Goal: Transaction & Acquisition: Purchase product/service

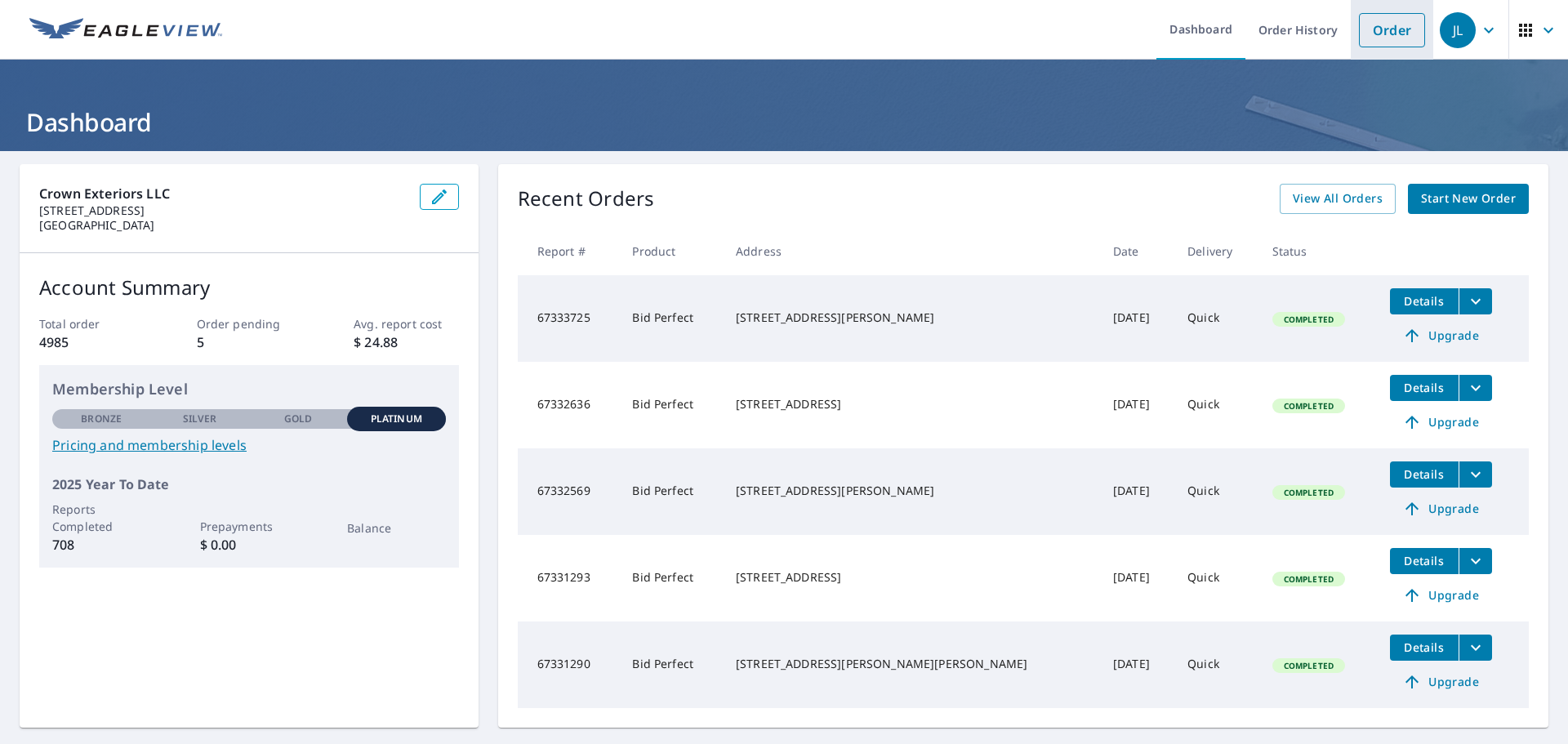
click at [1379, 23] on link "Order" at bounding box center [1392, 30] width 66 height 35
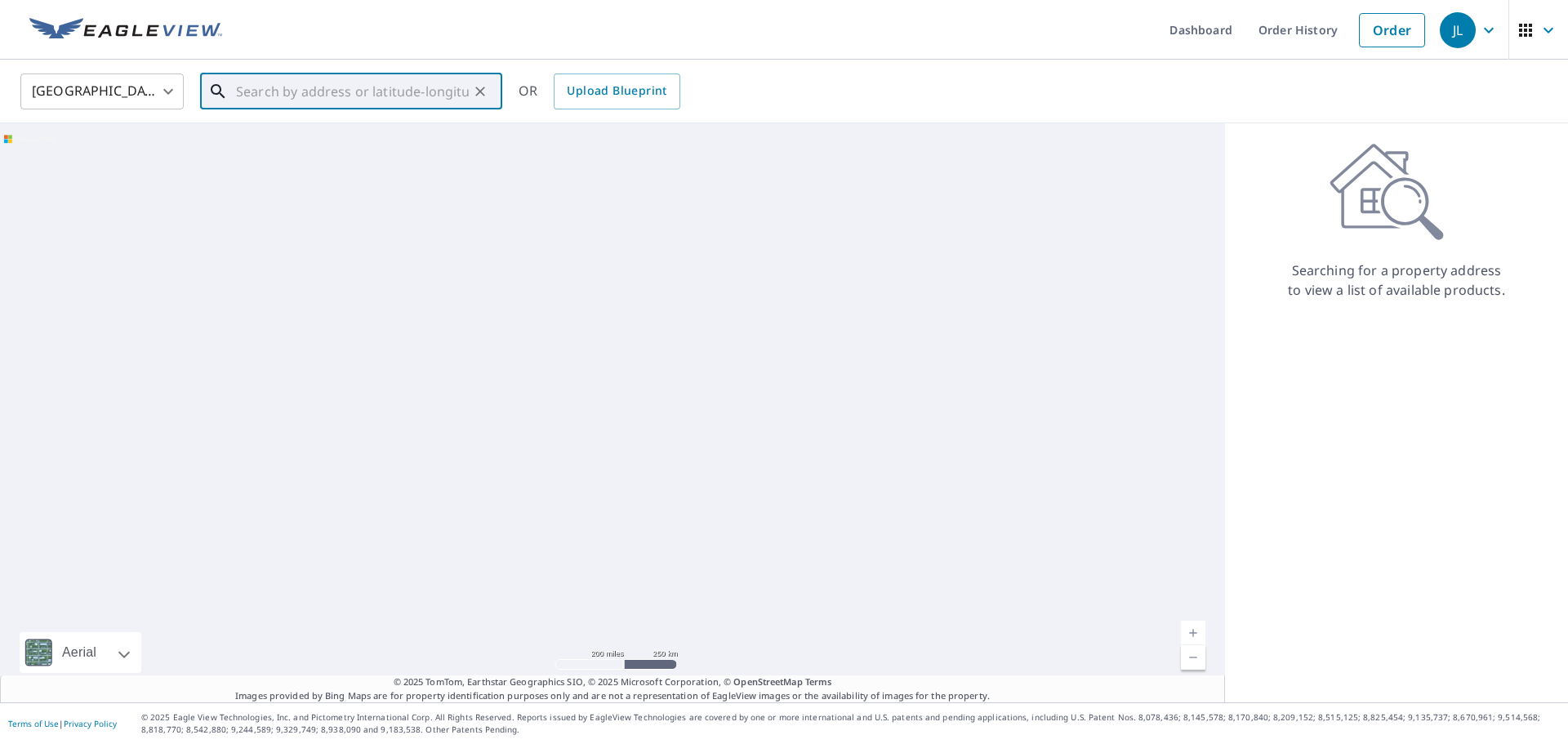
click at [331, 91] on input "text" at bounding box center [352, 91] width 233 height 46
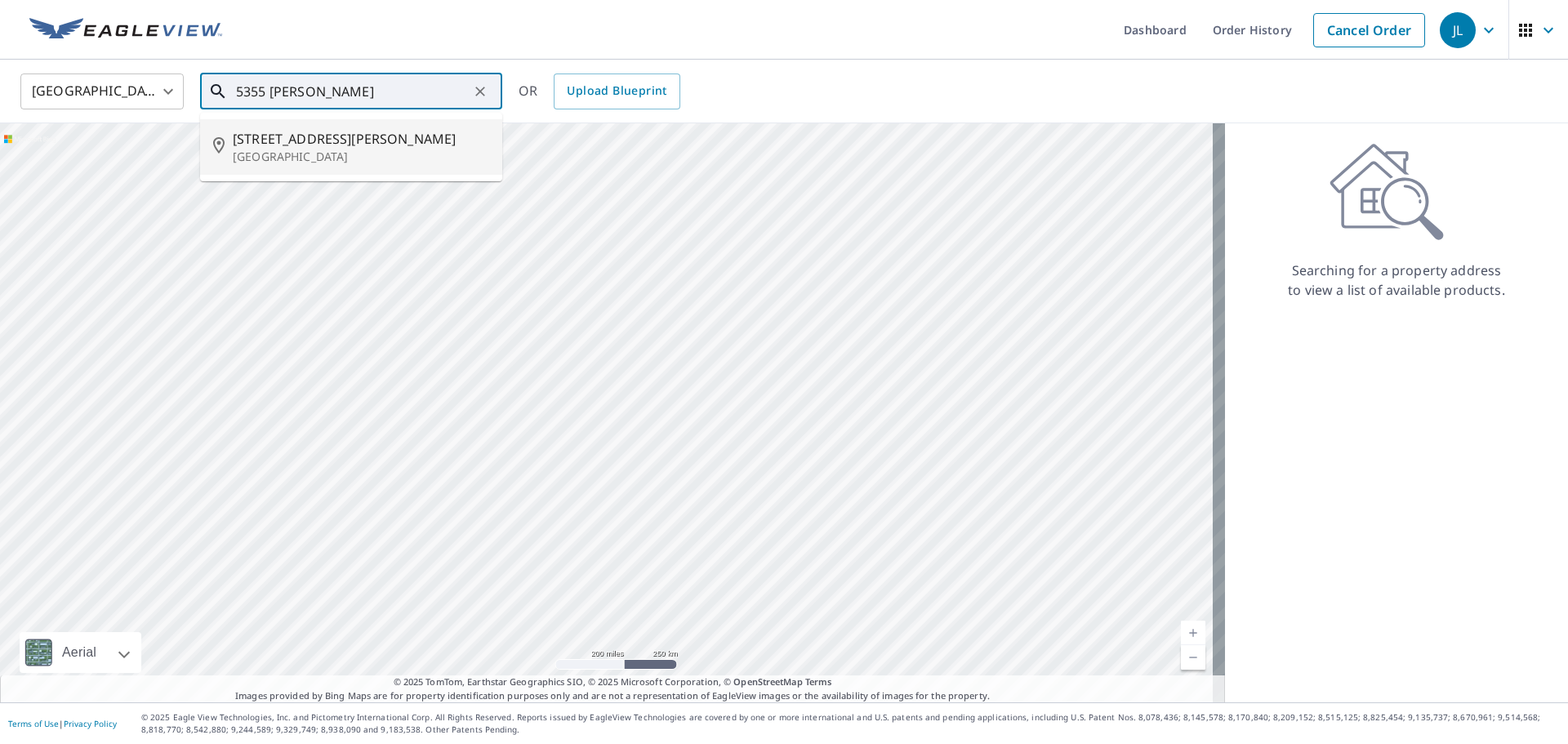
click at [358, 140] on span "[STREET_ADDRESS][PERSON_NAME]" at bounding box center [361, 139] width 256 height 20
type input "[STREET_ADDRESS][PERSON_NAME]"
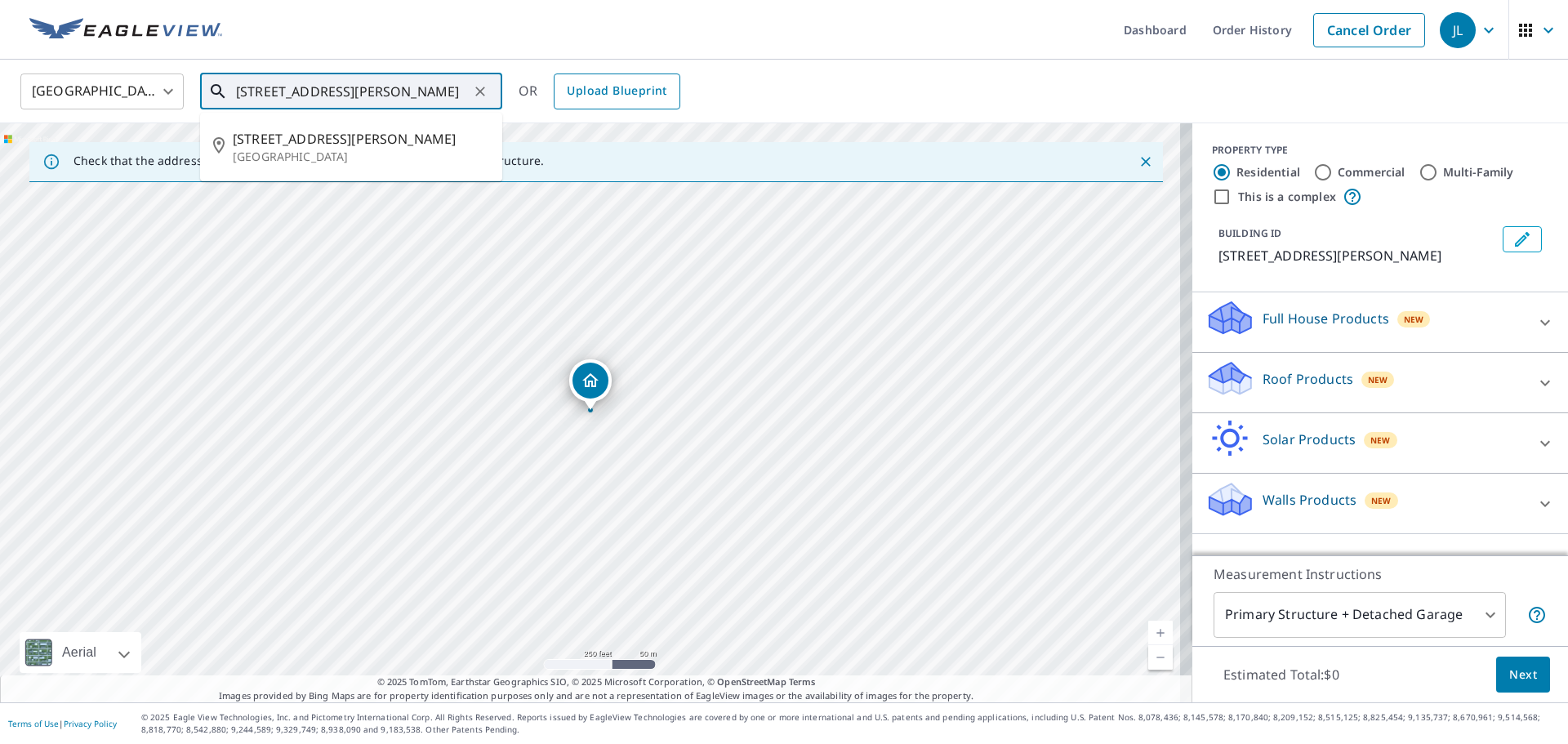
scroll to position [0, 43]
drag, startPoint x: 237, startPoint y: 87, endPoint x: 647, endPoint y: 56, distance: 411.2
click at [609, 99] on div "[GEOGRAPHIC_DATA] [GEOGRAPHIC_DATA] ​ [STREET_ADDRESS][PERSON_NAME] ​ [STREET_A…" at bounding box center [778, 90] width 1541 height 38
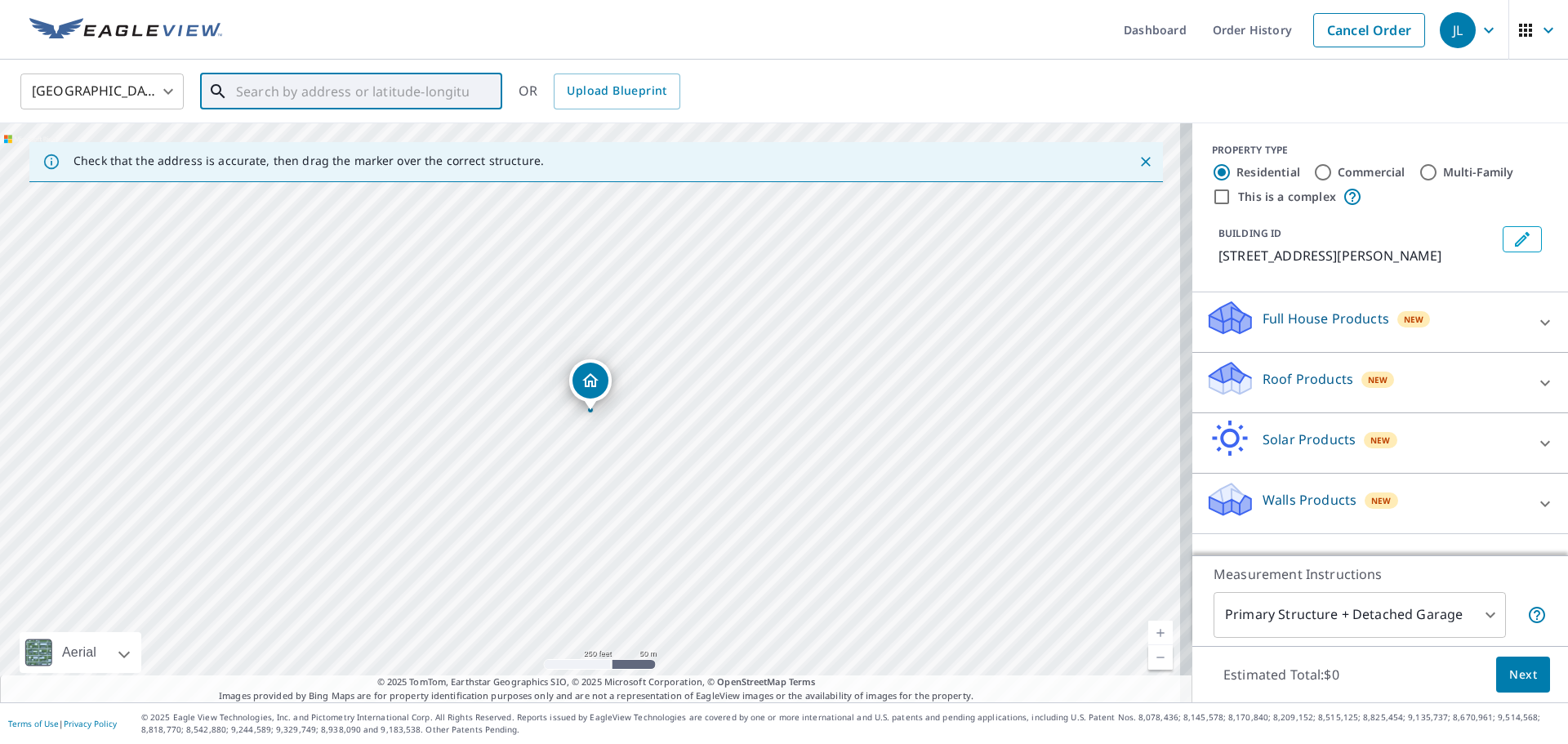
scroll to position [0, 0]
click at [417, 154] on p "[US_STATE][GEOGRAPHIC_DATA]" at bounding box center [361, 157] width 256 height 16
type input "[STREET_ADDRESS][US_STATE]"
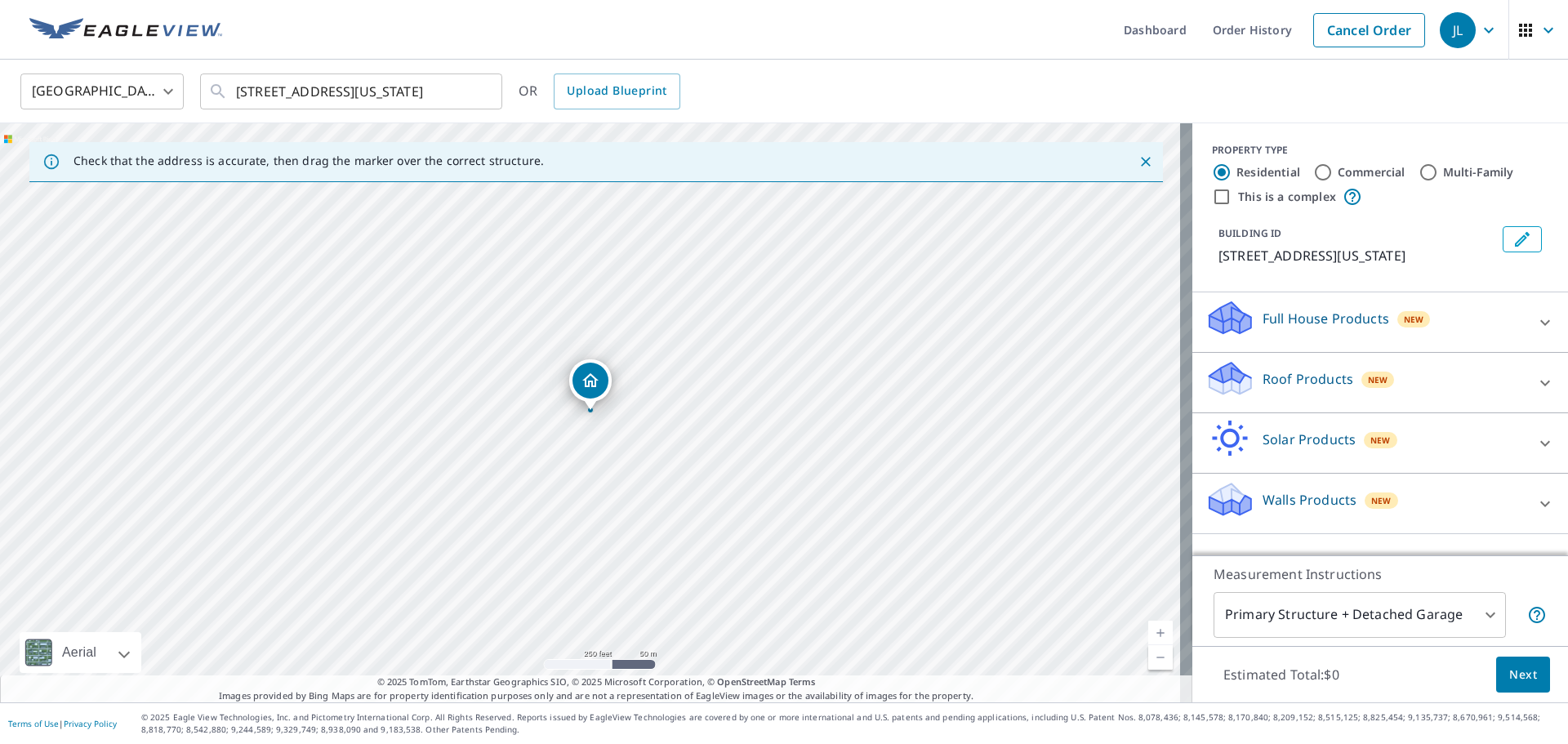
click at [1304, 389] on p "Roof Products" at bounding box center [1307, 379] width 90 height 20
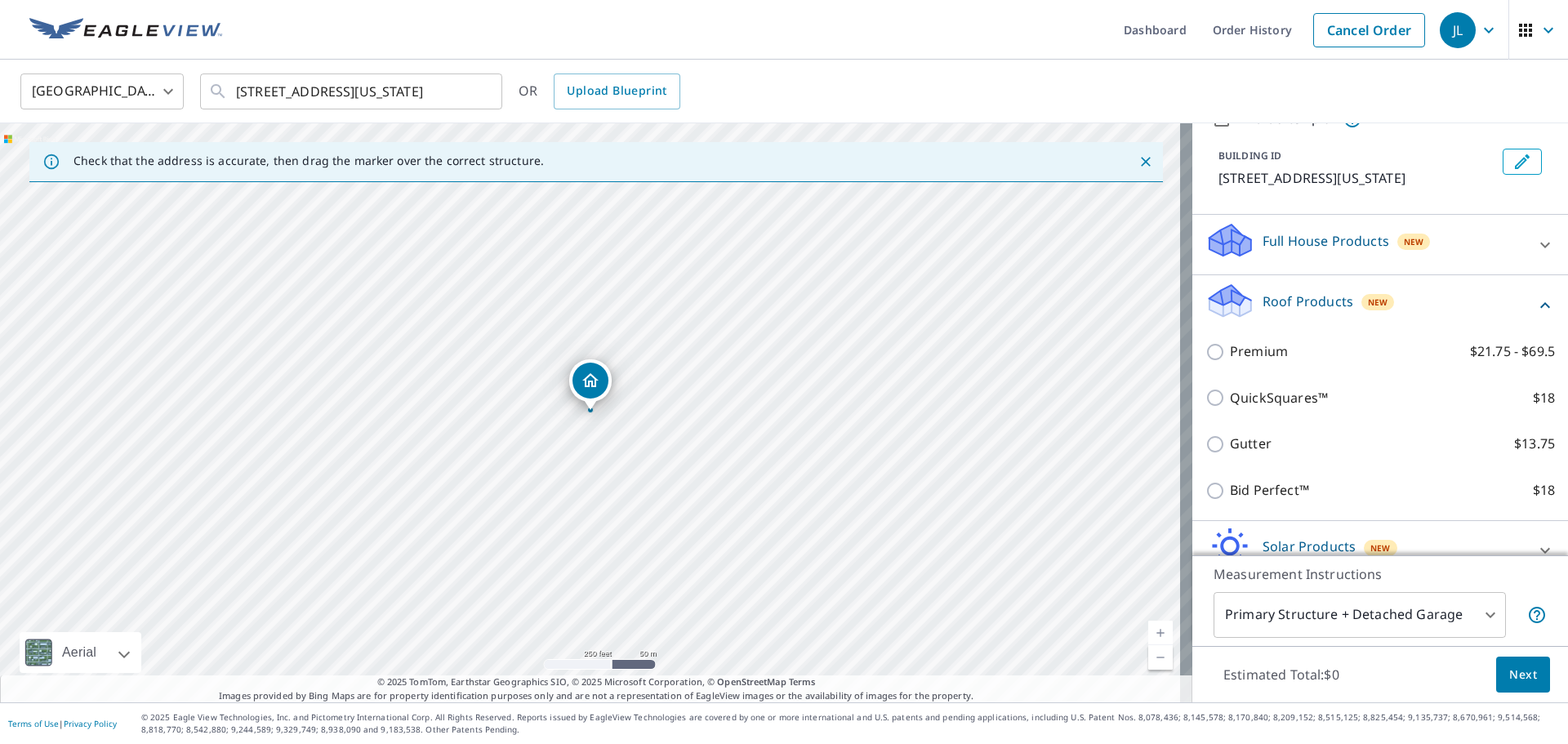
scroll to position [184, 0]
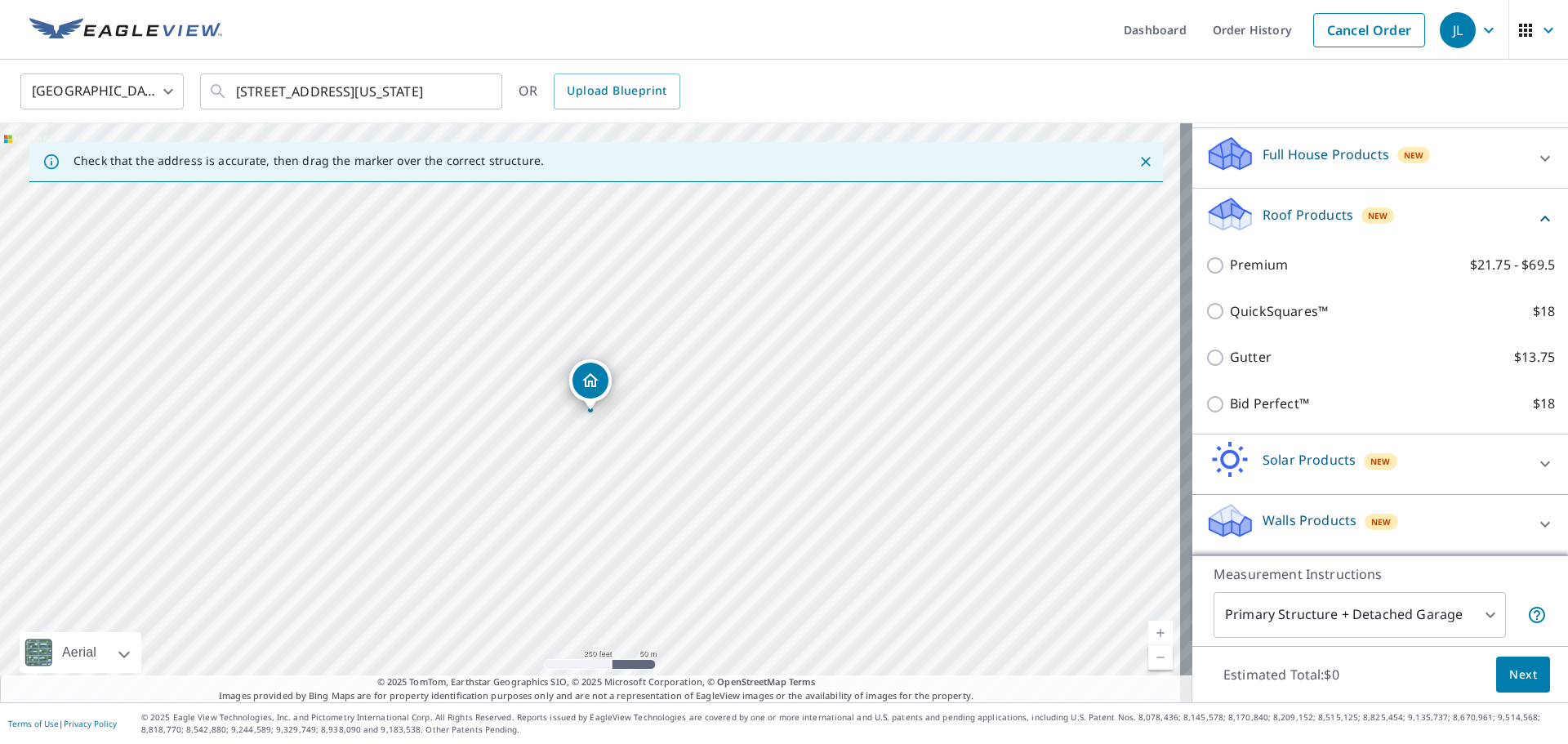
click at [1209, 411] on input "Bid Perfect™ $18" at bounding box center [1218, 404] width 25 height 20
checkbox input "true"
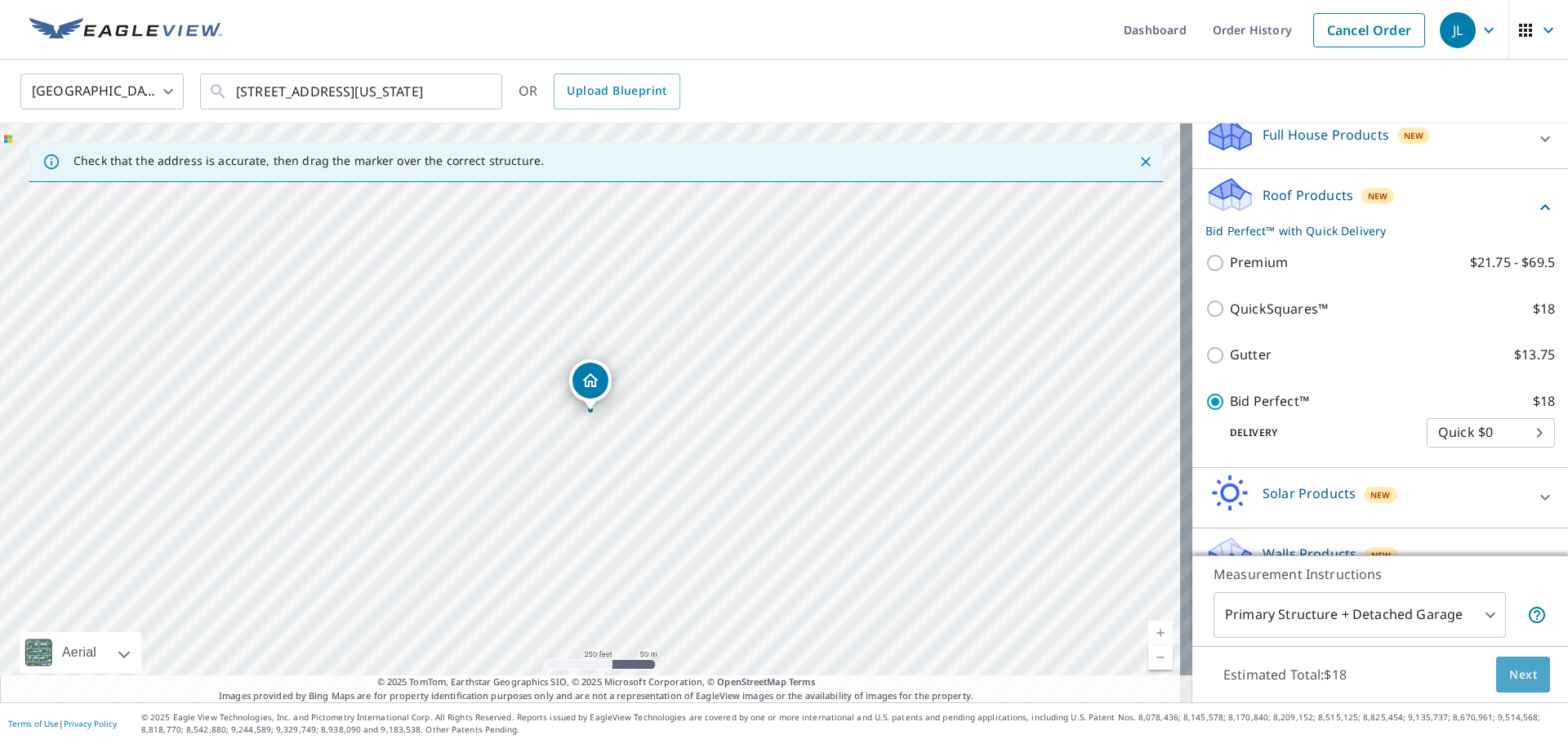
click at [1512, 681] on span "Next" at bounding box center [1523, 675] width 27 height 20
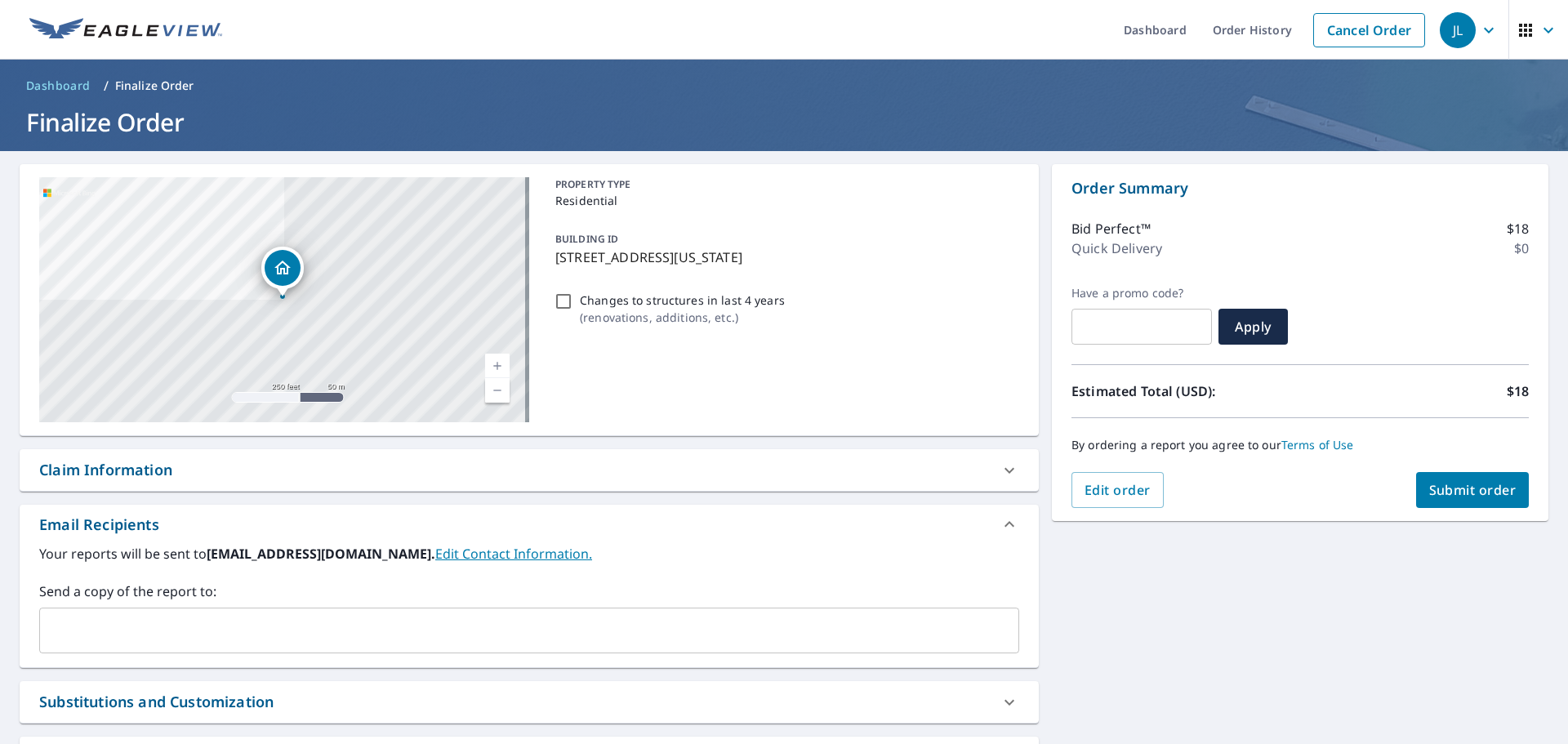
click at [70, 638] on input "text" at bounding box center [517, 630] width 940 height 31
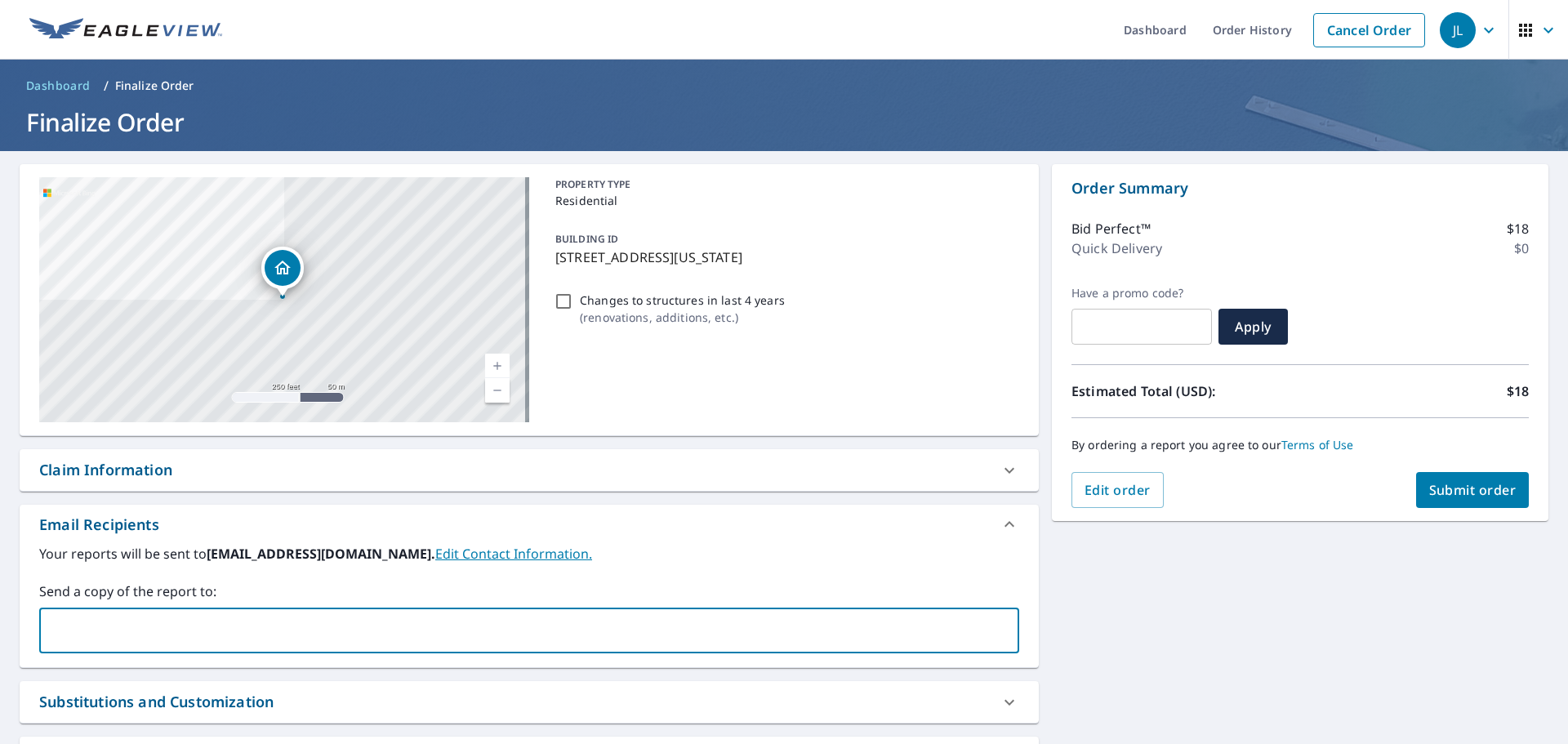
type input "[PERSON_NAME][EMAIL_ADDRESS][DOMAIN_NAME]"
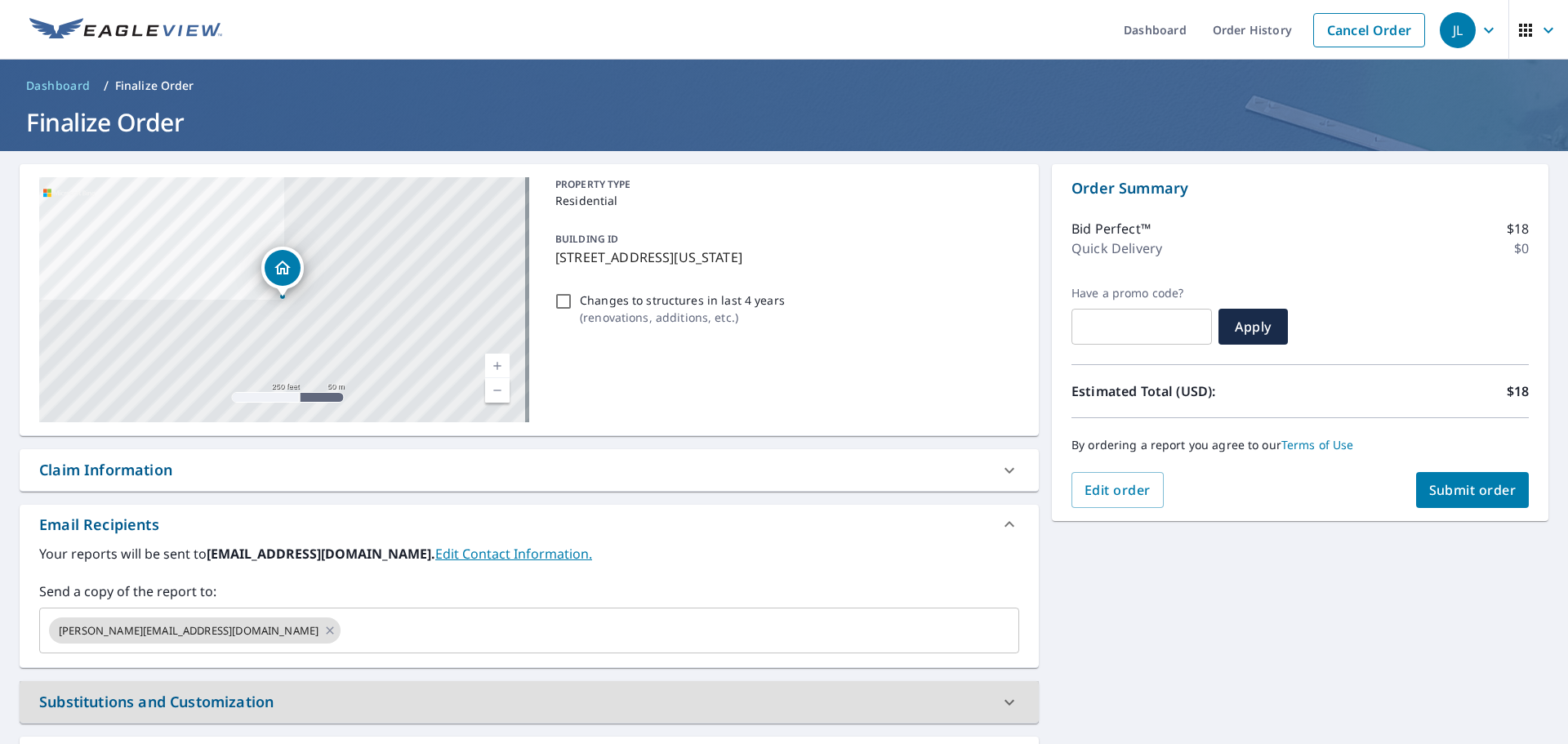
click at [1485, 487] on span "Submit order" at bounding box center [1472, 490] width 88 height 18
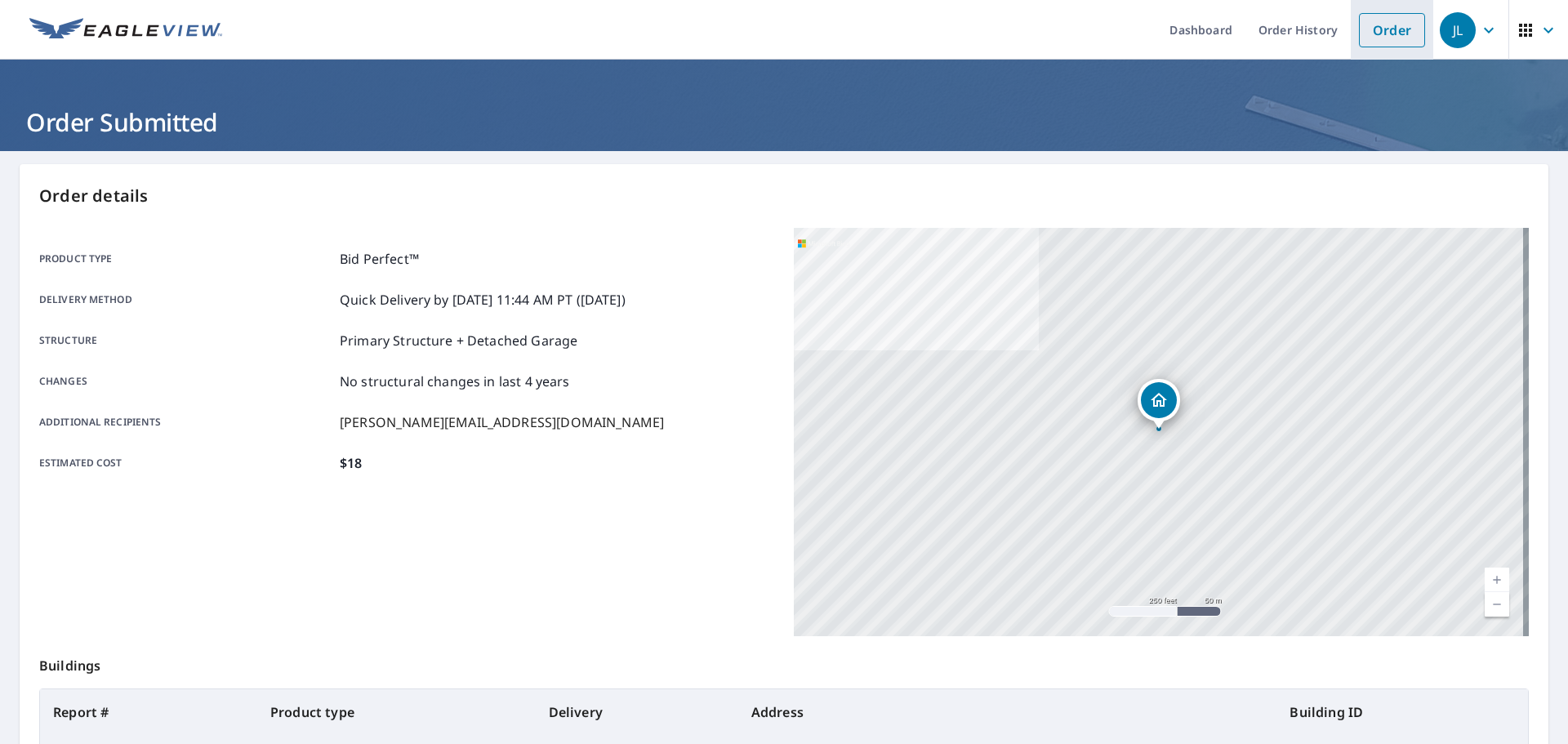
click at [1380, 25] on link "Order" at bounding box center [1392, 30] width 66 height 35
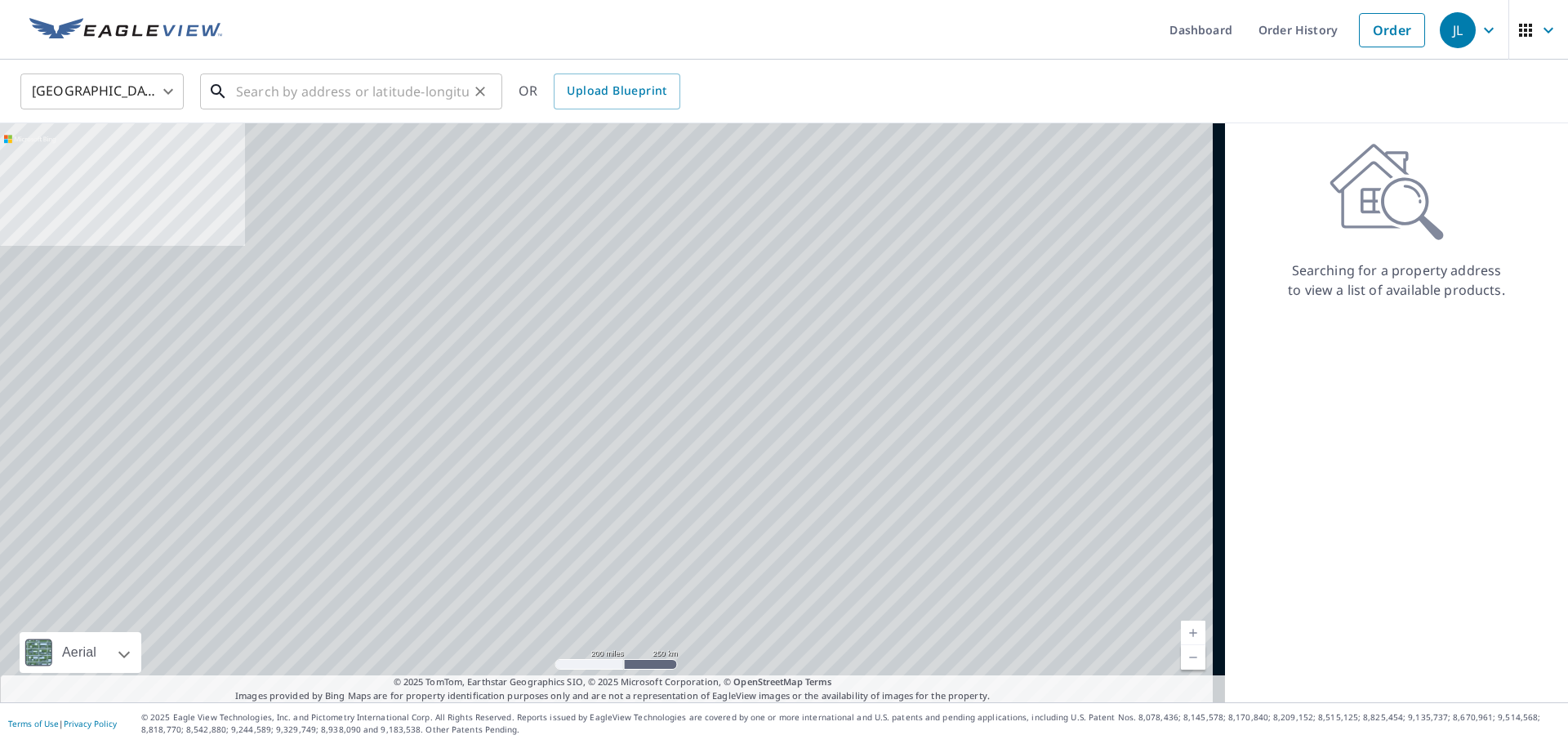
click at [390, 79] on input "text" at bounding box center [352, 91] width 233 height 46
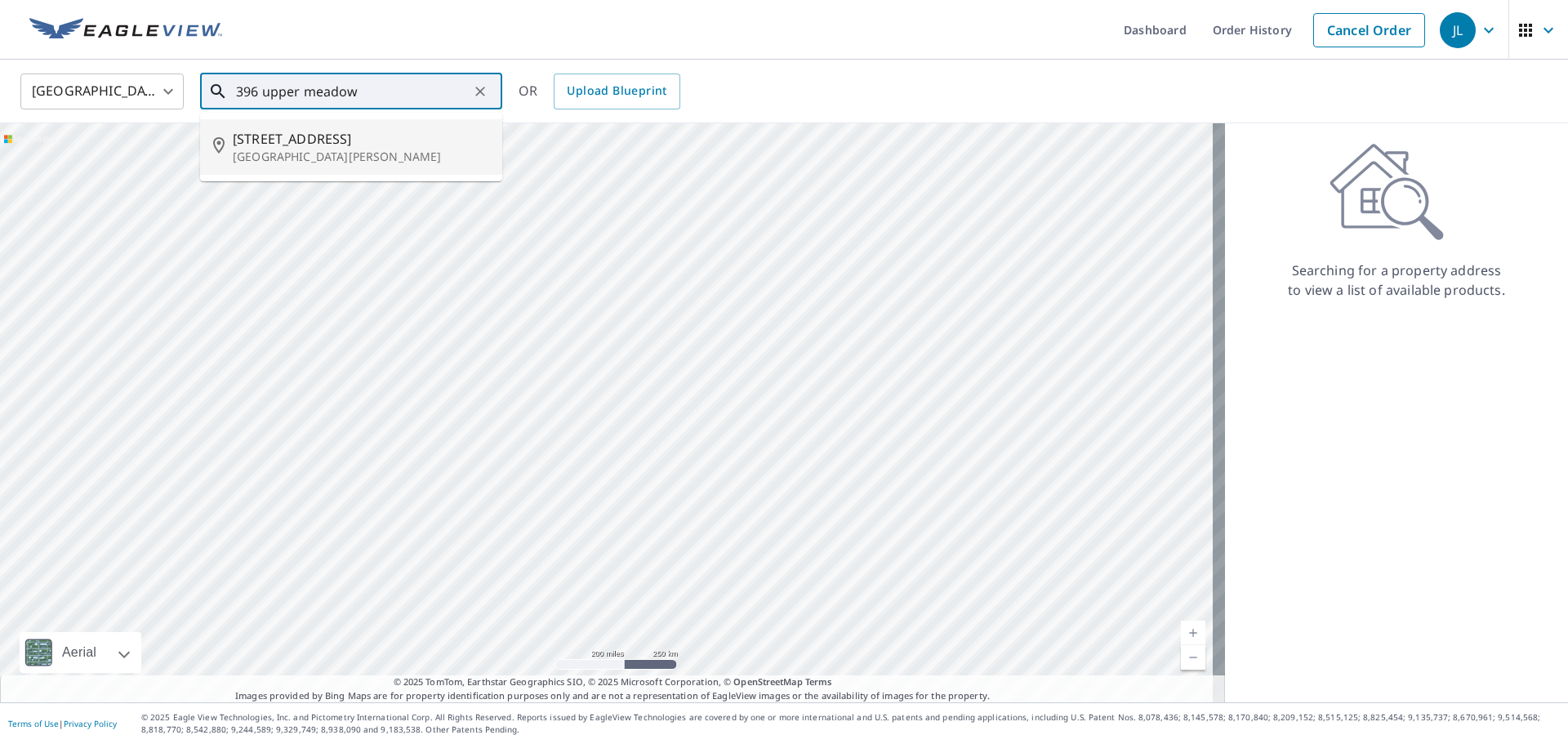
click at [299, 171] on li "[STREET_ADDRESS][PERSON_NAME]" at bounding box center [351, 147] width 302 height 56
type input "[STREET_ADDRESS][PERSON_NAME]"
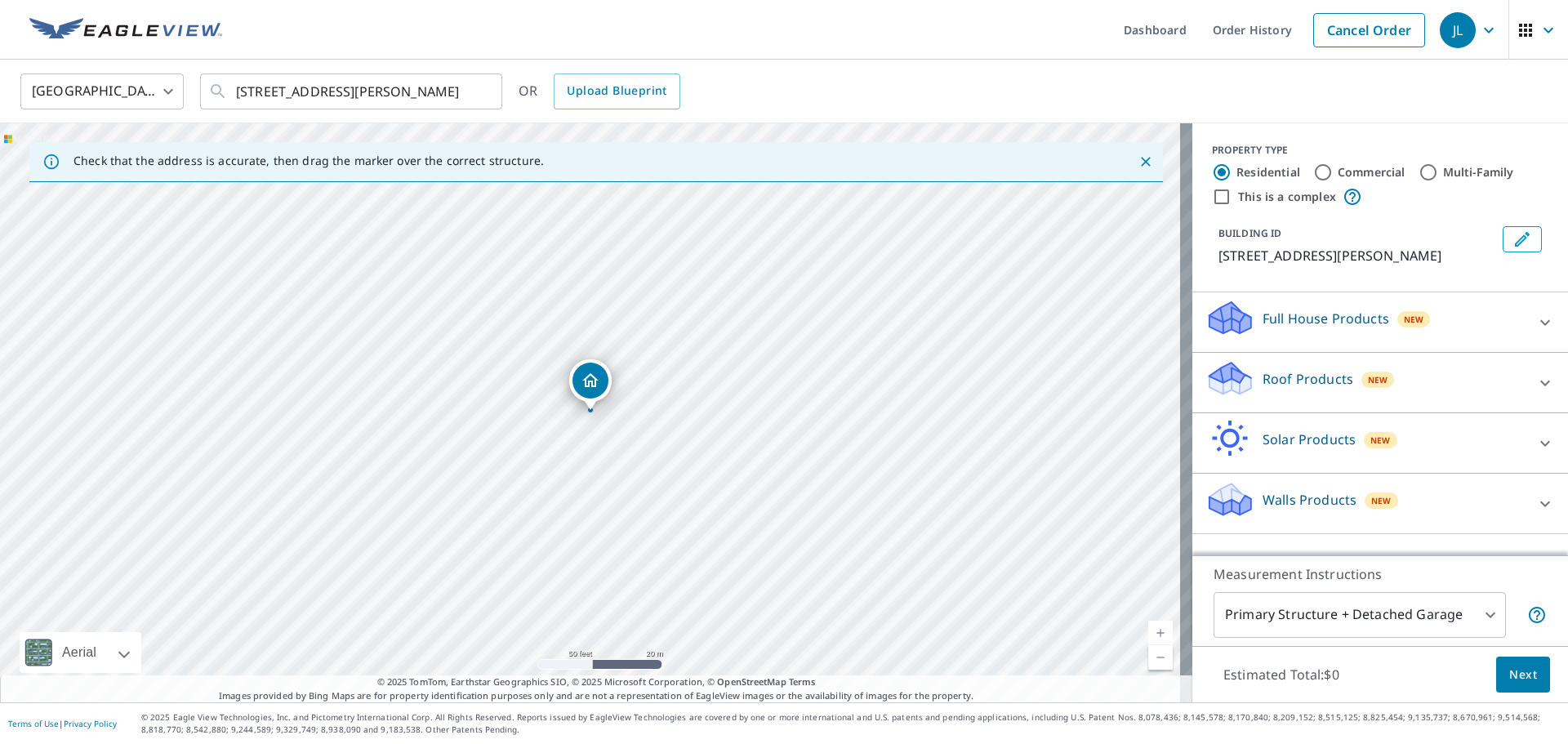
drag, startPoint x: 1354, startPoint y: 402, endPoint x: 1345, endPoint y: 401, distance: 9.1
click at [1368, 387] on span "New" at bounding box center [1377, 380] width 20 height 13
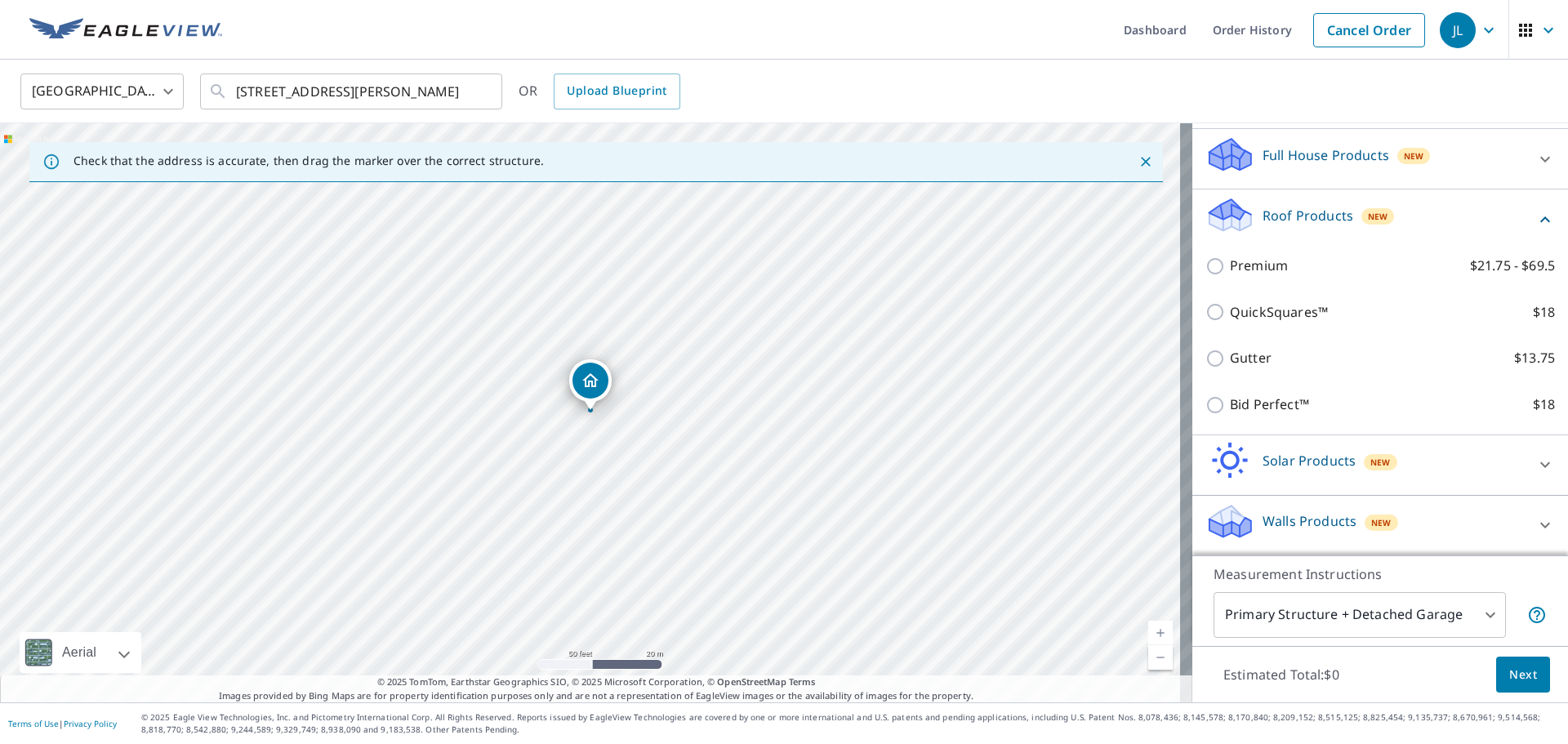
scroll to position [184, 0]
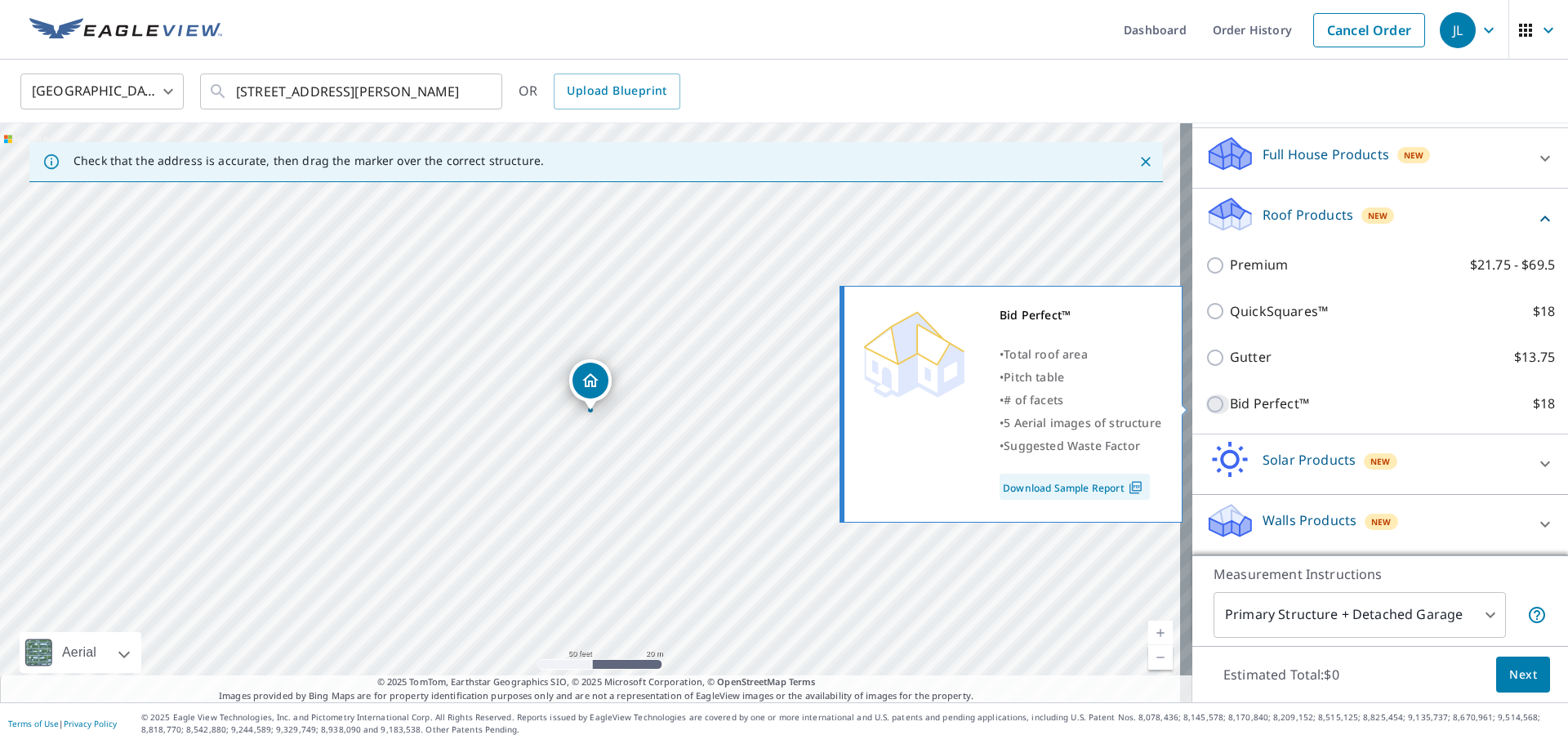
click at [1211, 406] on input "Bid Perfect™ $18" at bounding box center [1218, 404] width 25 height 20
checkbox input "true"
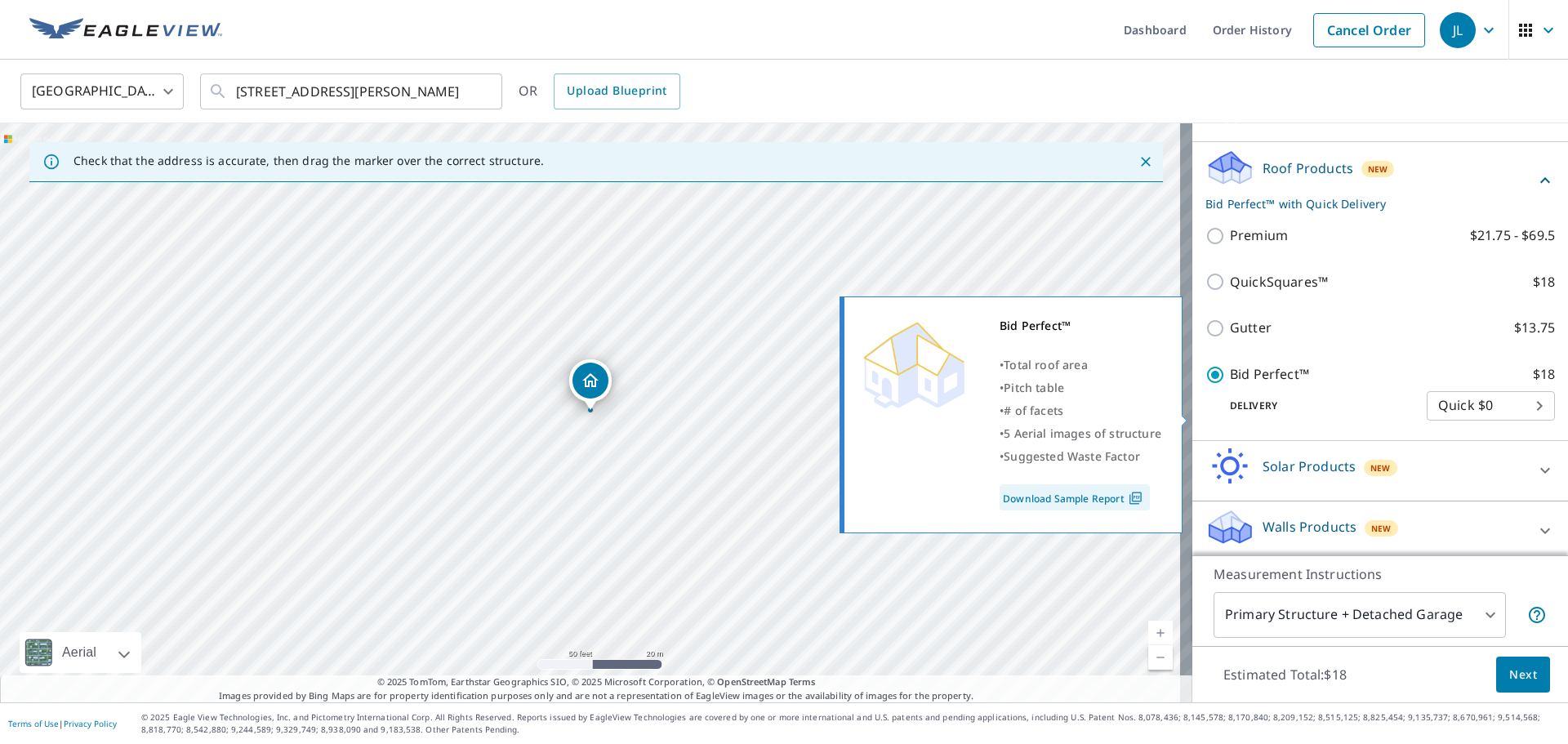
scroll to position [237, 0]
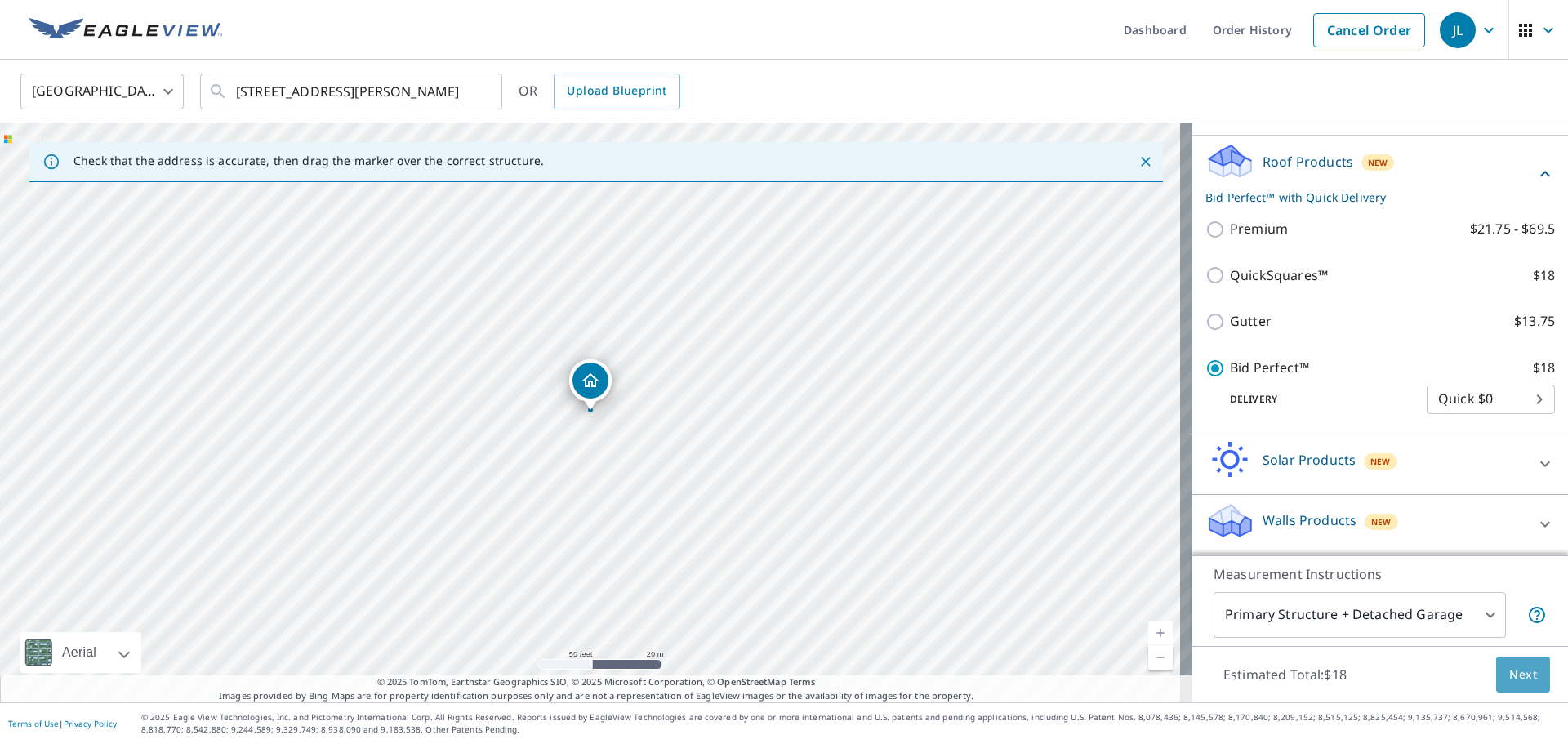
click at [1524, 678] on span "Next" at bounding box center [1523, 675] width 27 height 20
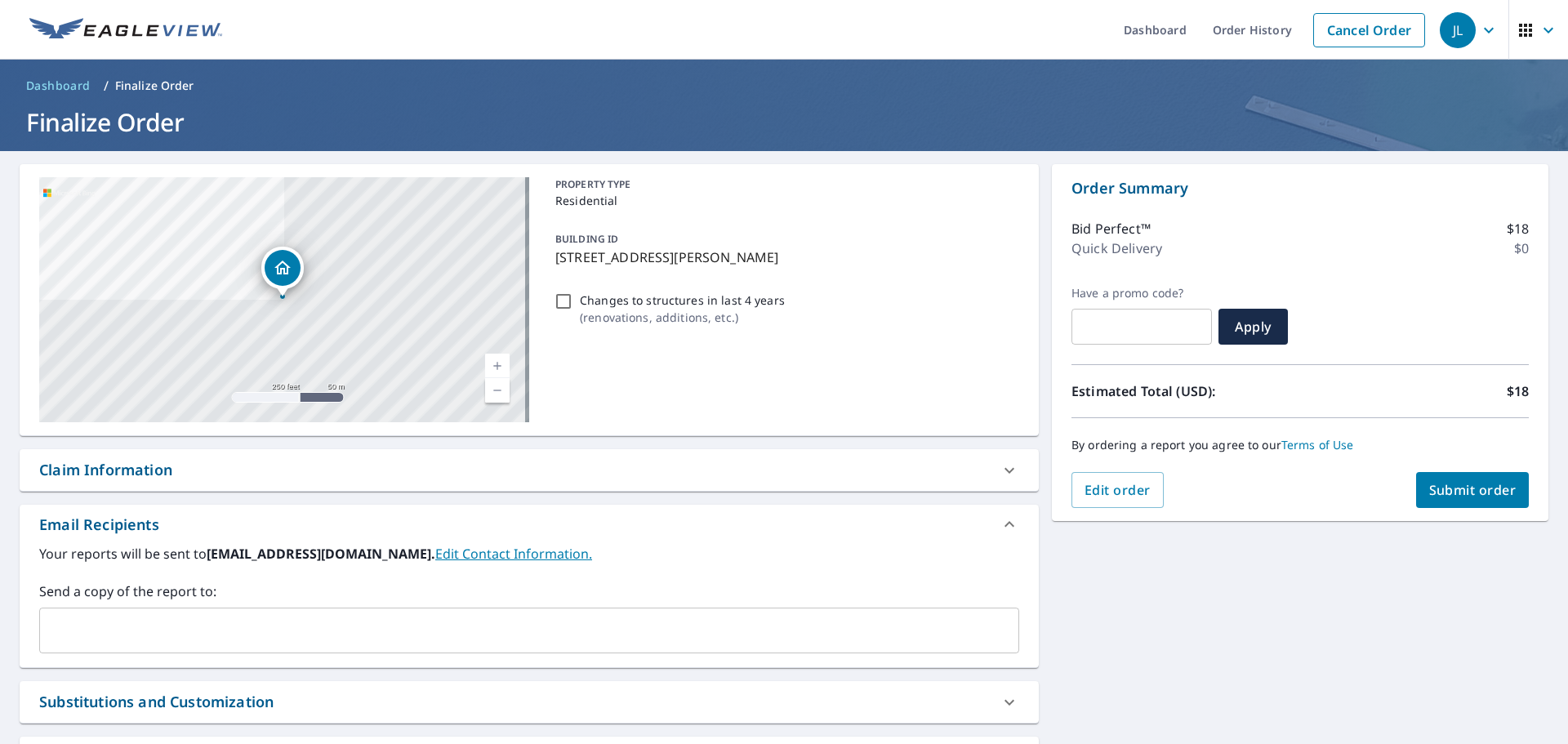
click at [91, 624] on input "text" at bounding box center [517, 630] width 940 height 31
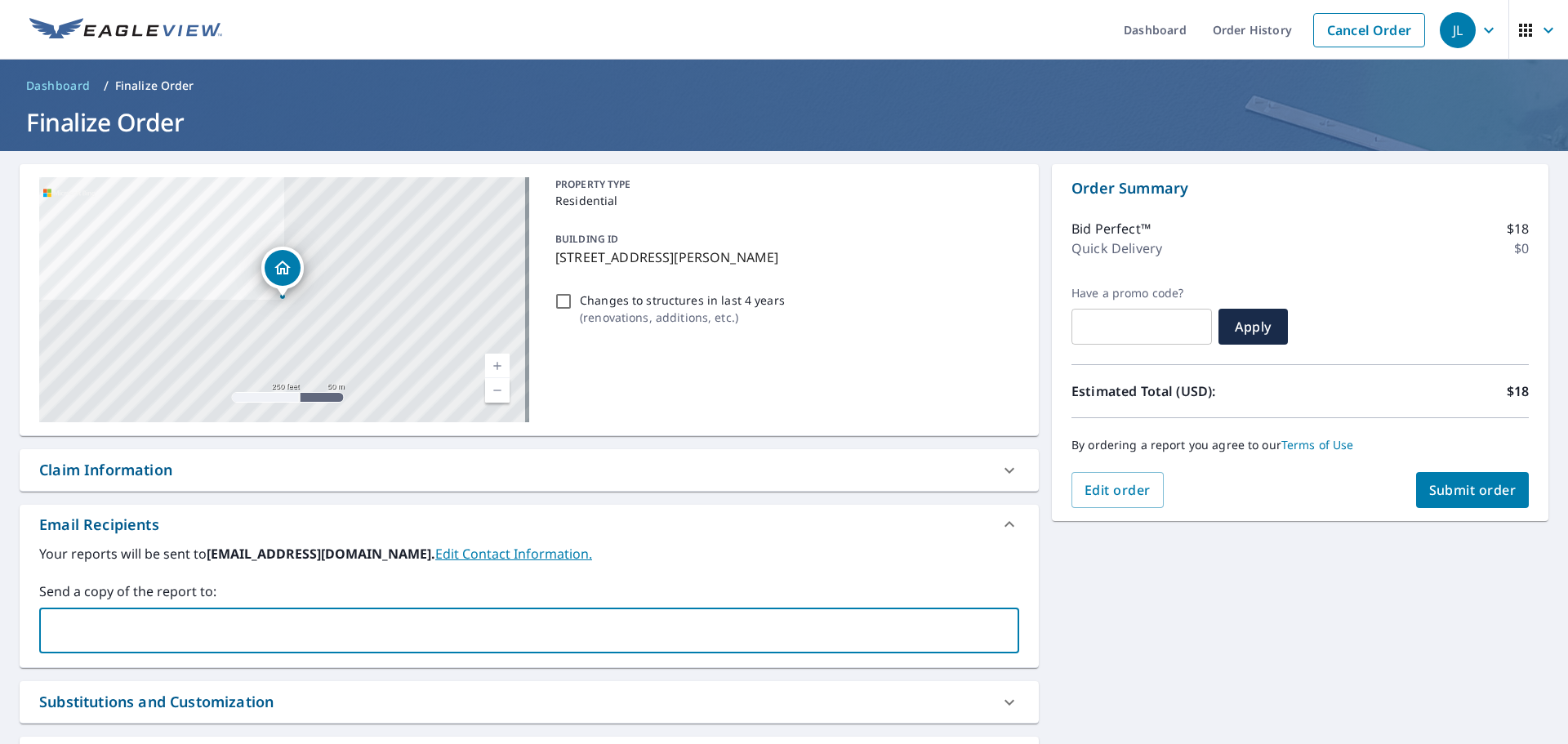
type input "[PERSON_NAME][EMAIL_ADDRESS][DOMAIN_NAME]"
click at [343, 638] on input "text" at bounding box center [665, 630] width 644 height 31
type input "[EMAIL_ADDRESS][DOMAIN_NAME]"
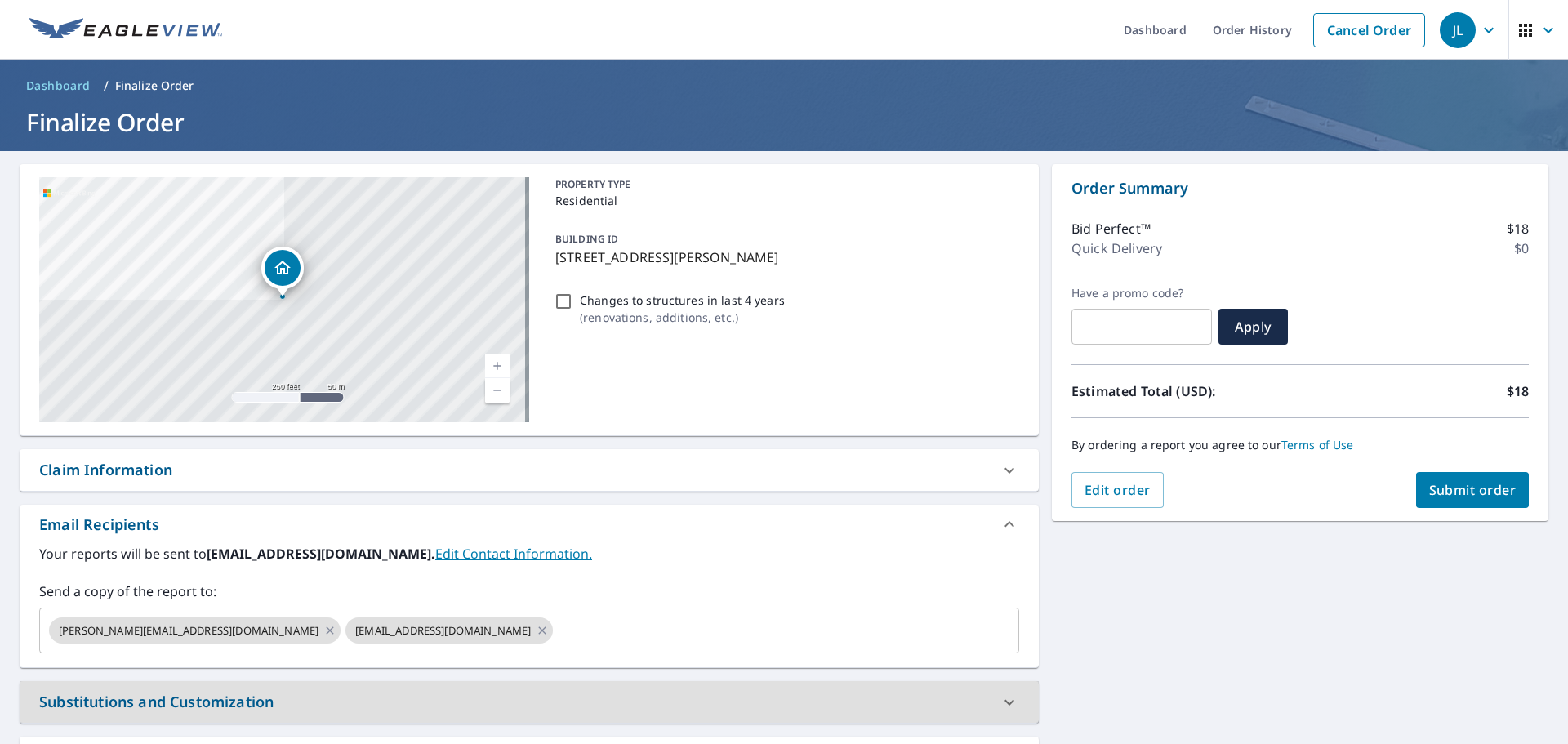
click at [1451, 493] on span "Submit order" at bounding box center [1472, 490] width 88 height 18
